Goal: Task Accomplishment & Management: Manage account settings

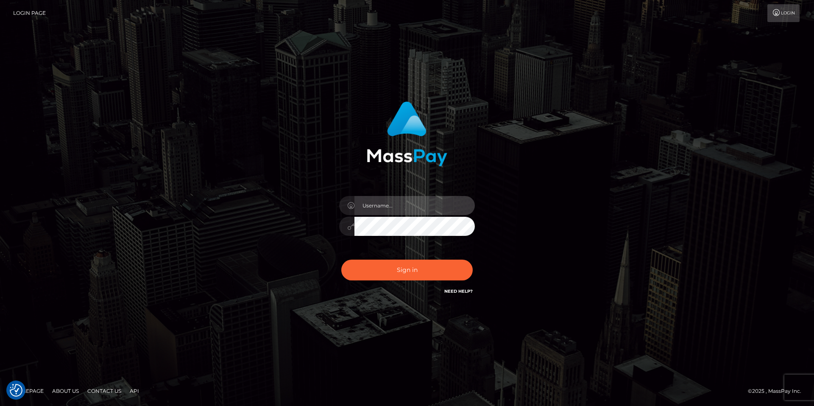
click at [379, 208] on input "text" at bounding box center [414, 205] width 120 height 19
click at [0, 405] on com-1password-button at bounding box center [0, 406] width 0 height 0
drag, startPoint x: 0, startPoint y: 0, endPoint x: 448, endPoint y: 200, distance: 490.8
click at [448, 200] on input "text" at bounding box center [414, 205] width 120 height 19
type input "smiley.throne"
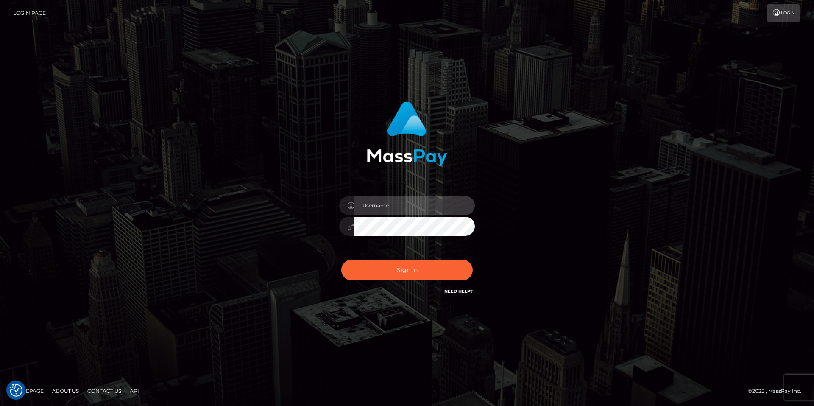
drag, startPoint x: 401, startPoint y: 207, endPoint x: 400, endPoint y: 213, distance: 6.4
click at [400, 207] on input "text" at bounding box center [414, 205] width 120 height 19
type input "smiley.throne"
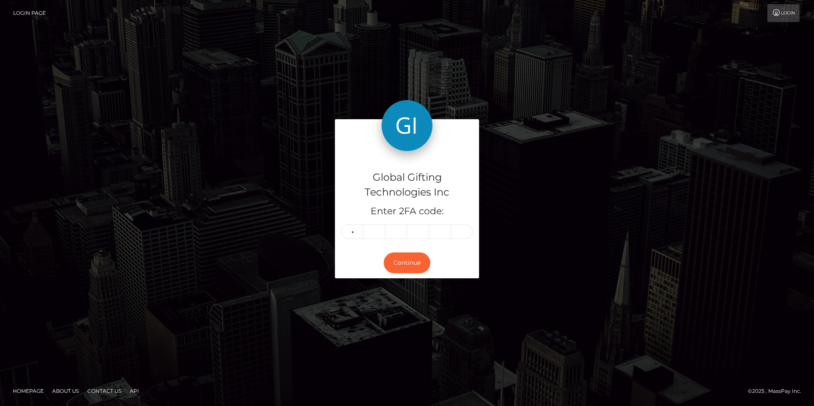
type input "9"
type input "6"
type input "3"
type input "6"
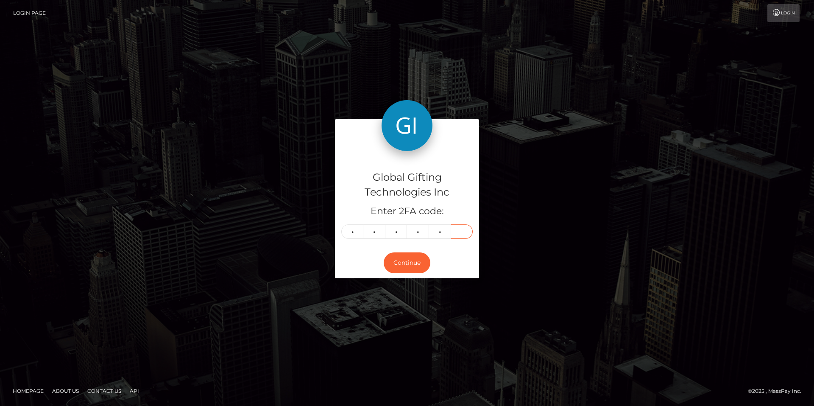
type input "6"
